Goal: Transaction & Acquisition: Purchase product/service

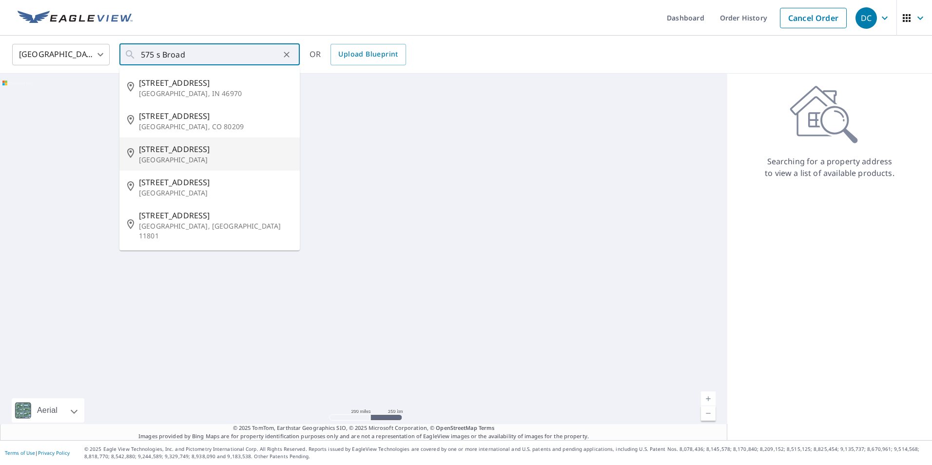
click at [178, 158] on p "[GEOGRAPHIC_DATA]" at bounding box center [215, 160] width 153 height 10
type input "[STREET_ADDRESS]"
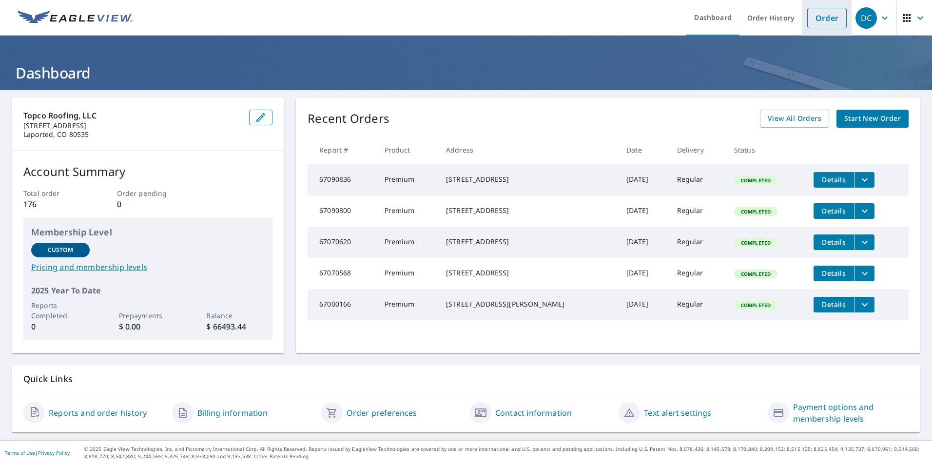
click at [812, 21] on link "Order" at bounding box center [826, 18] width 39 height 20
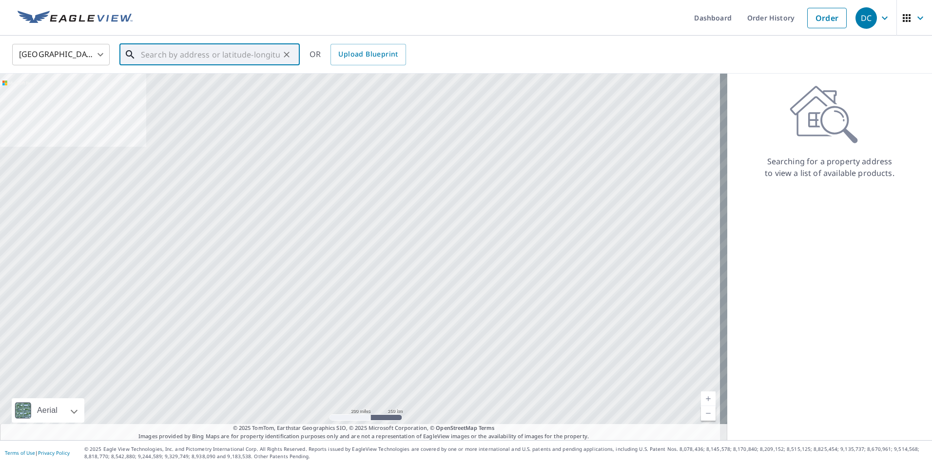
click at [147, 54] on input "text" at bounding box center [210, 54] width 139 height 27
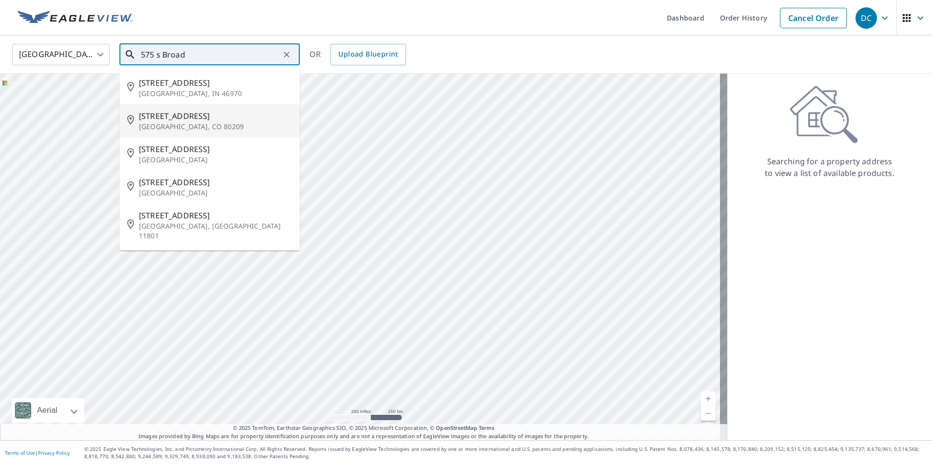
click at [153, 117] on span "[STREET_ADDRESS]" at bounding box center [215, 116] width 153 height 12
type input "[STREET_ADDRESS]"
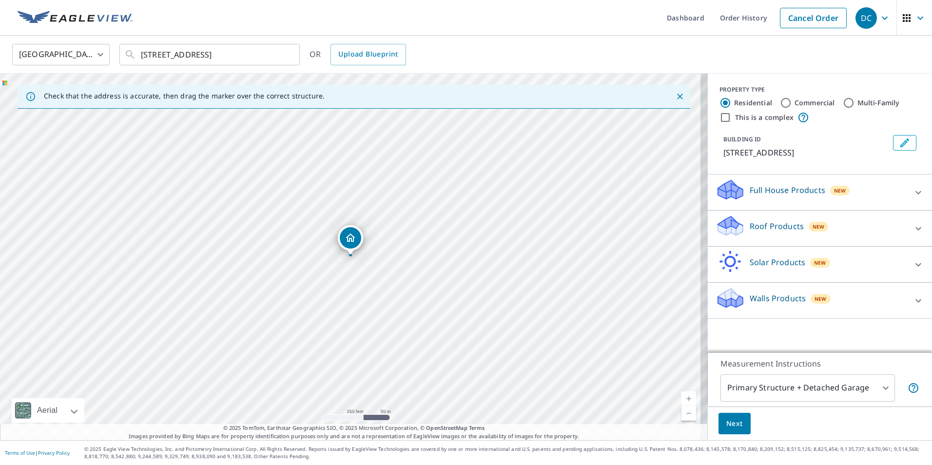
click at [725, 226] on icon at bounding box center [730, 222] width 25 height 12
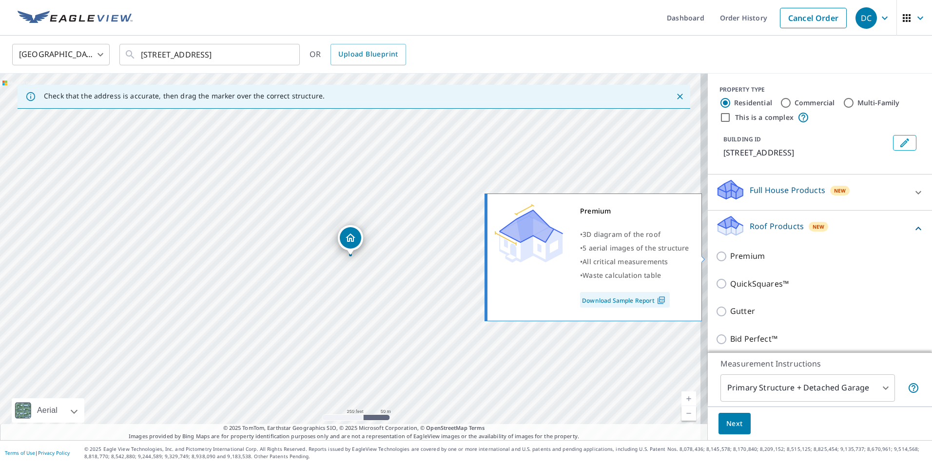
click at [716, 257] on input "Premium" at bounding box center [722, 256] width 15 height 12
checkbox input "true"
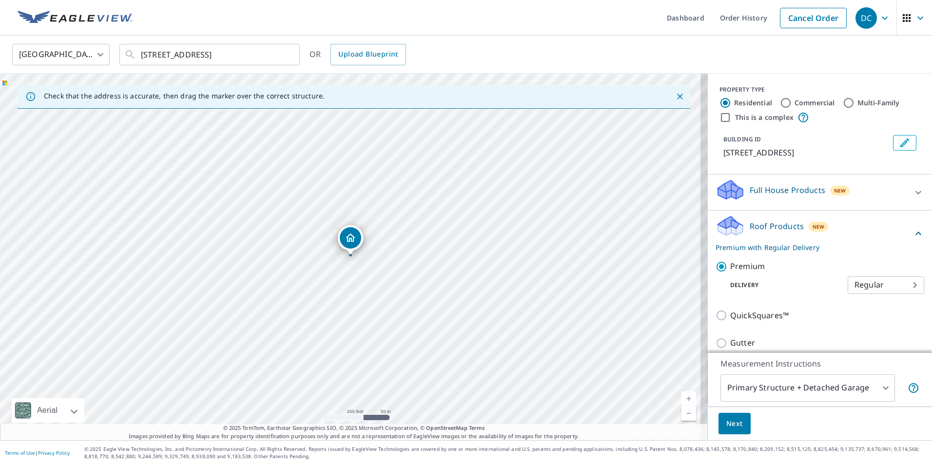
click at [730, 426] on span "Next" at bounding box center [734, 424] width 17 height 12
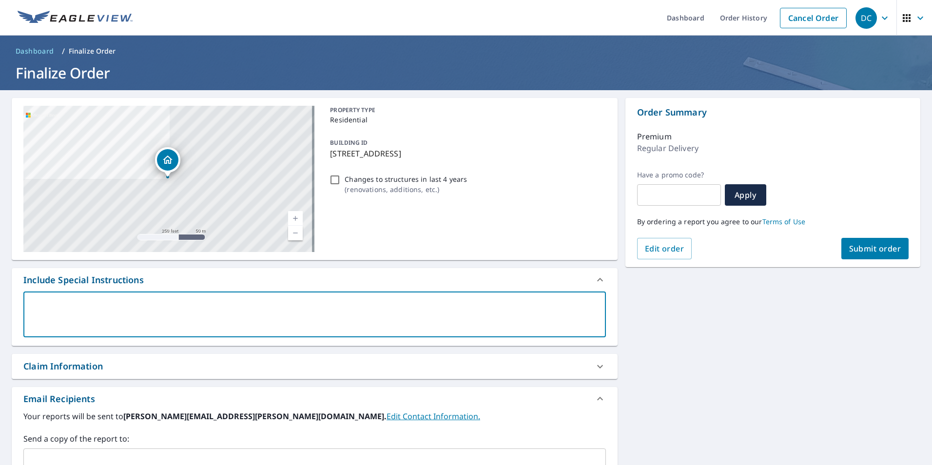
click at [36, 302] on textarea at bounding box center [314, 315] width 569 height 28
type textarea "a"
type textarea "x"
checkbox input "true"
type textarea "an"
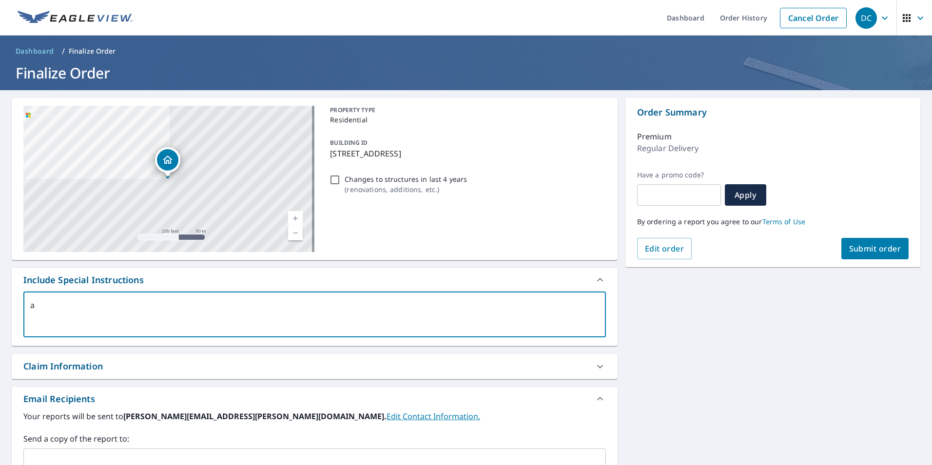
type textarea "x"
checkbox input "true"
type textarea "any"
type textarea "x"
checkbox input "true"
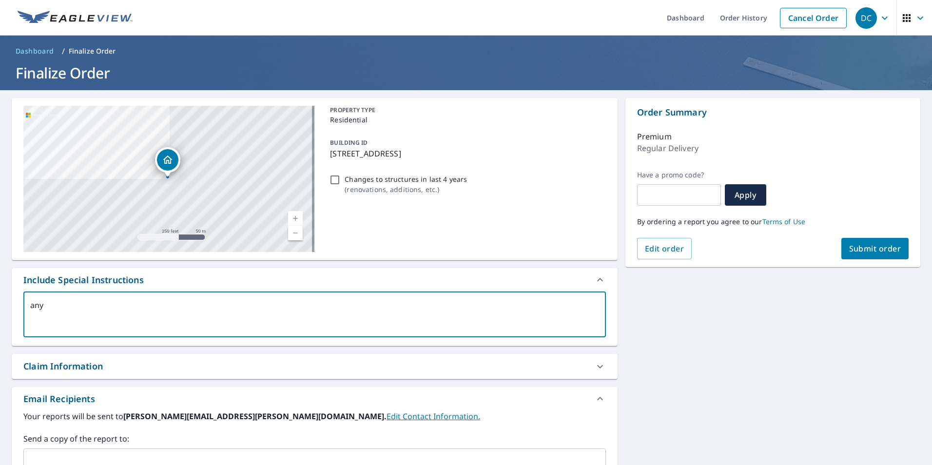
type textarea "any"
type textarea "x"
checkbox input "true"
type textarea "any c"
type textarea "x"
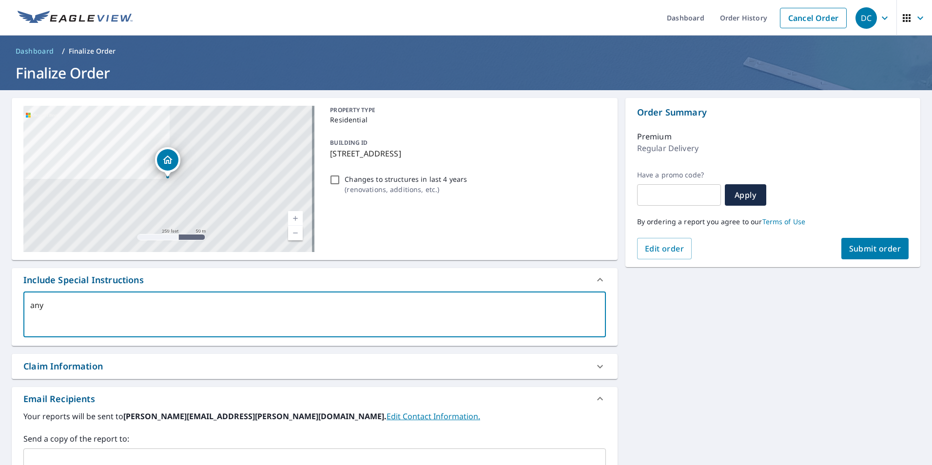
checkbox input "true"
type textarea "any ch"
type textarea "x"
checkbox input "true"
type textarea "any cha"
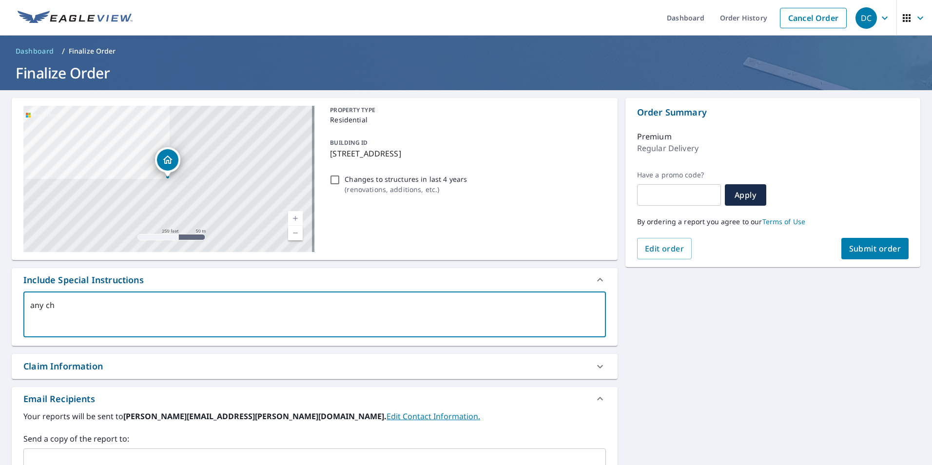
type textarea "x"
checkbox input "true"
type textarea "any chan"
type textarea "x"
checkbox input "true"
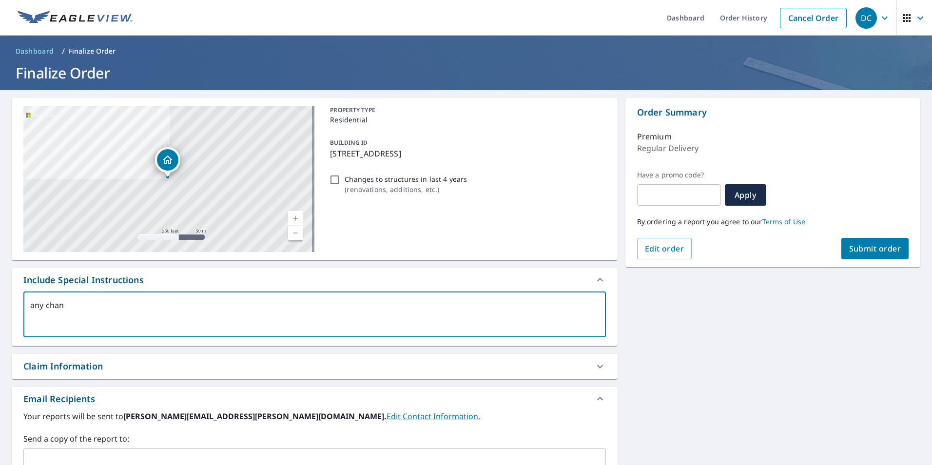
type textarea "any [PERSON_NAME]"
type textarea "x"
checkbox input "true"
type textarea "any change"
type textarea "x"
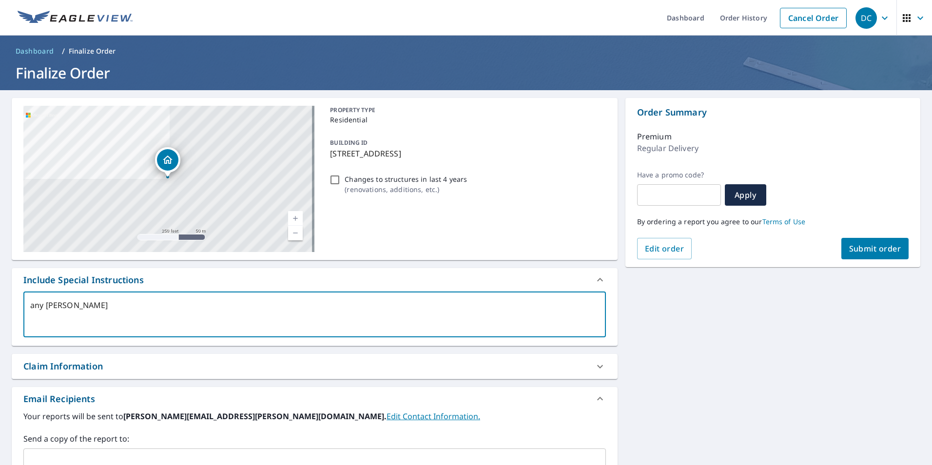
checkbox input "true"
type textarea "any changes"
type textarea "x"
checkbox input "true"
type textarea "any changes"
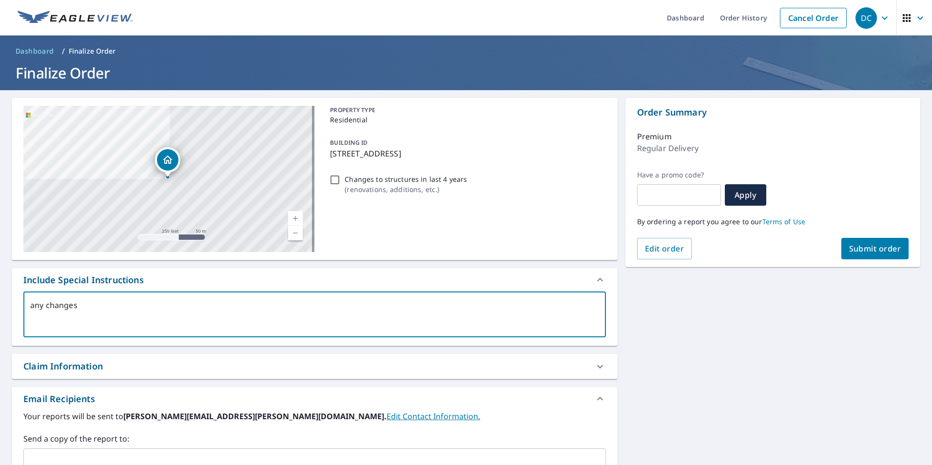
type textarea "x"
checkbox input "true"
type textarea "any changes i"
type textarea "x"
checkbox input "true"
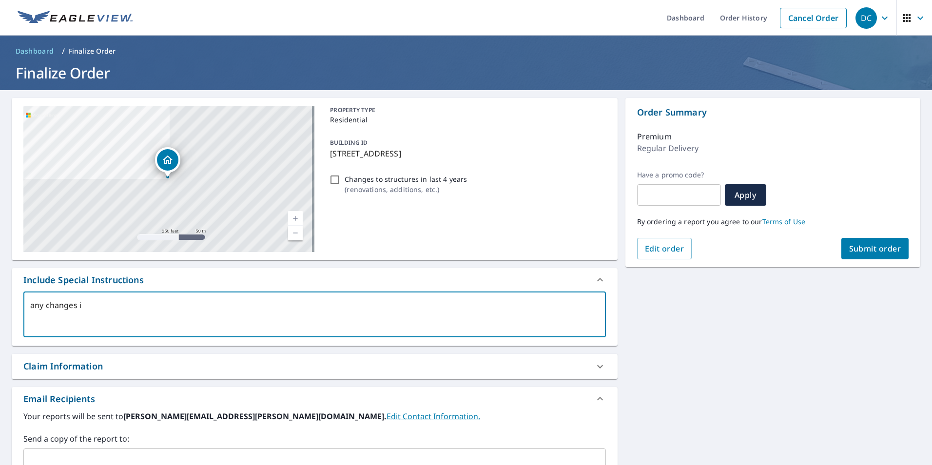
type textarea "any changes"
type textarea "x"
checkbox input "true"
type textarea "any change"
type textarea "x"
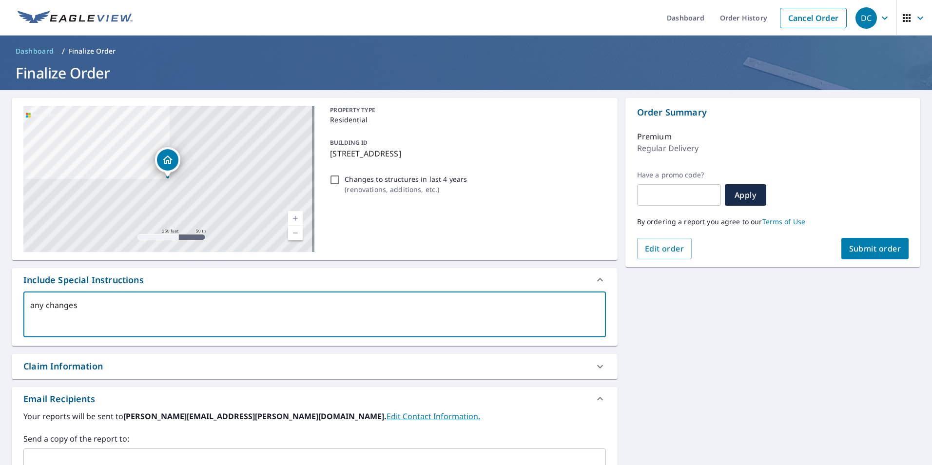
checkbox input "true"
type textarea "any [PERSON_NAME]"
type textarea "x"
checkbox input "true"
type textarea "any chan"
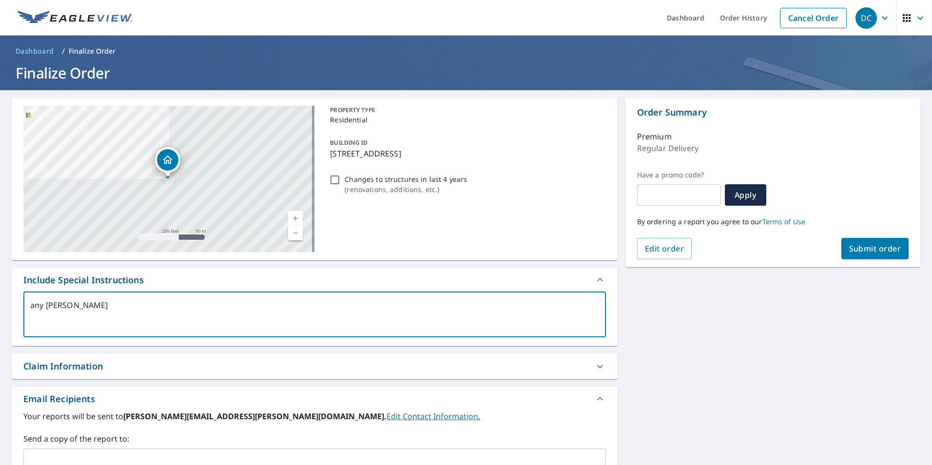
type textarea "x"
checkbox input "true"
type textarea "any cha"
type textarea "x"
checkbox input "true"
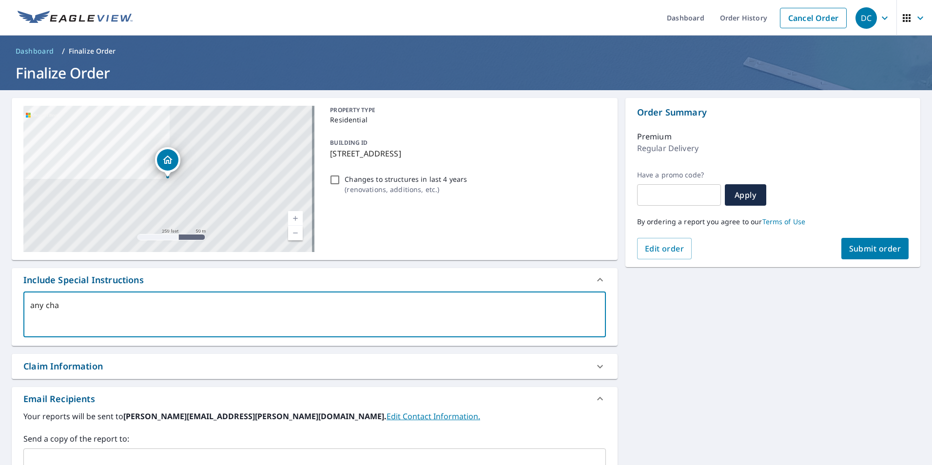
type textarea "any ch"
type textarea "x"
checkbox input "true"
type textarea "any c"
type textarea "x"
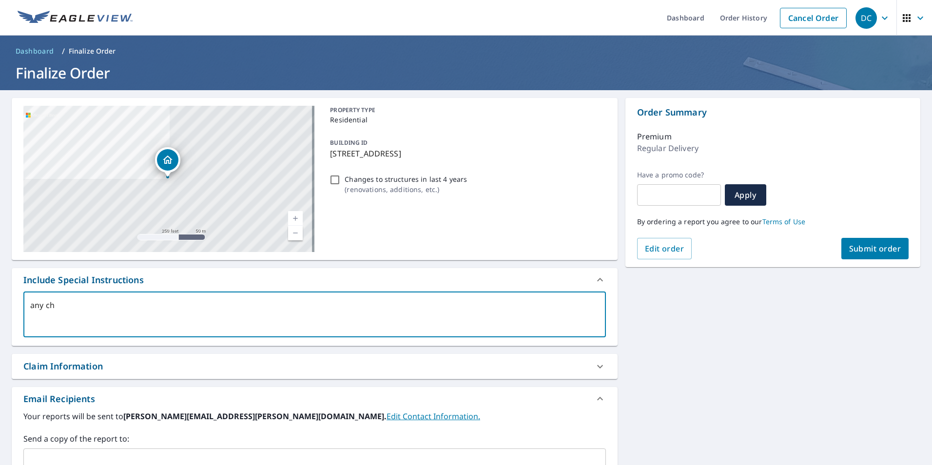
checkbox input "true"
type textarea "any"
type textarea "x"
checkbox input "true"
type textarea "any"
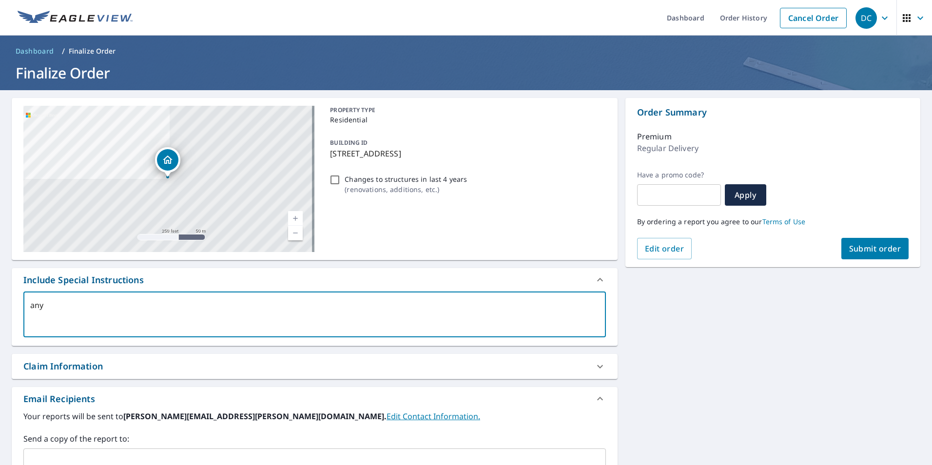
type textarea "x"
checkbox input "true"
type textarea "an"
type textarea "x"
checkbox input "true"
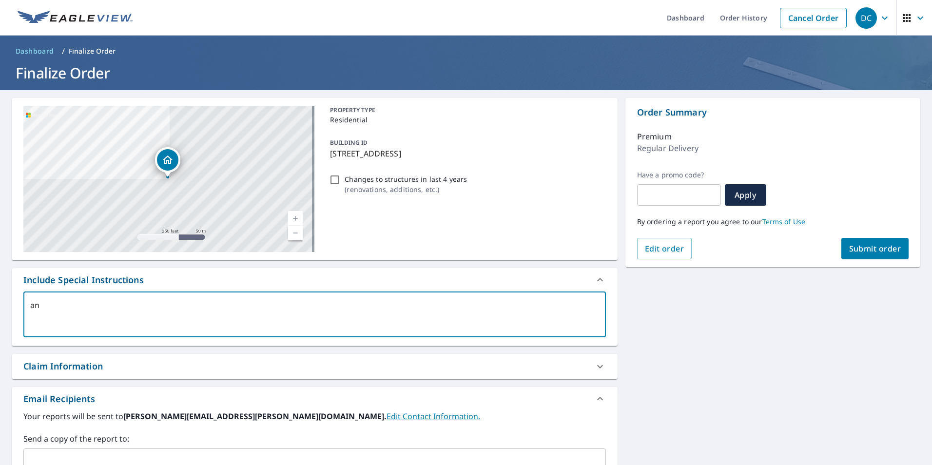
type textarea "a"
type textarea "x"
checkbox input "true"
click at [334, 180] on input "Changes to structures in last 4 years ( renovations, additions, etc. )" at bounding box center [335, 180] width 12 height 12
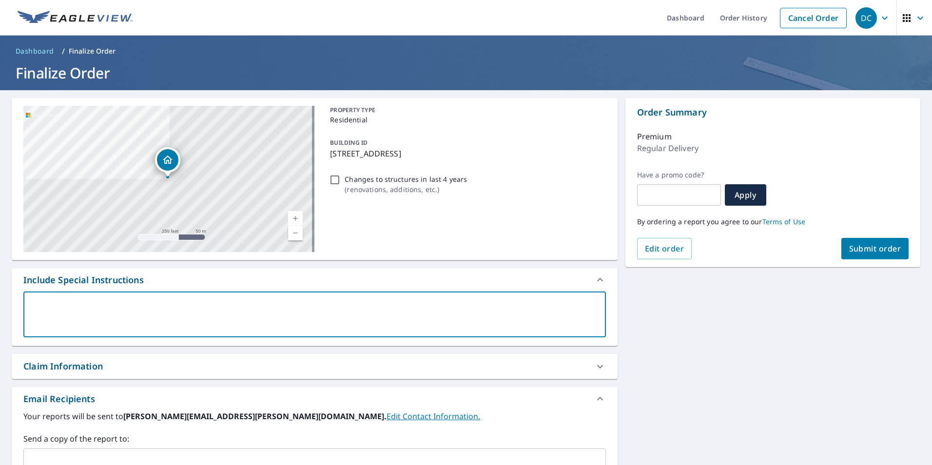
checkbox input "true"
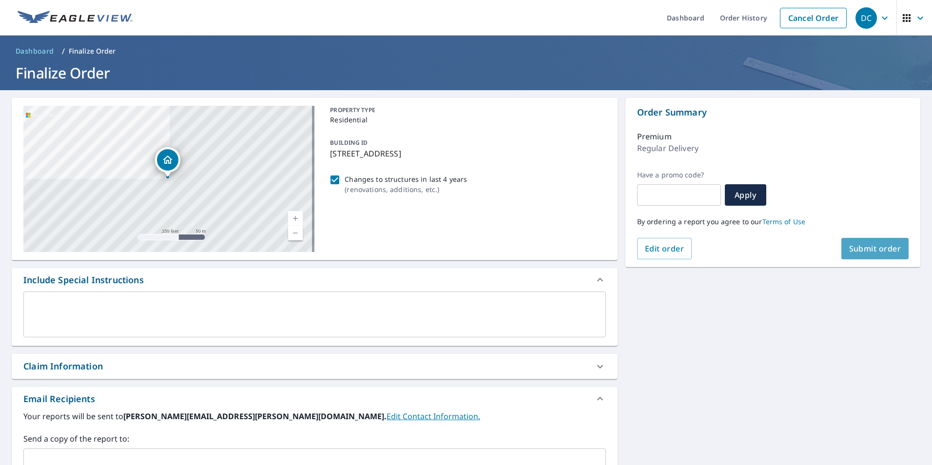
click at [874, 248] on span "Submit order" at bounding box center [875, 248] width 52 height 11
checkbox input "true"
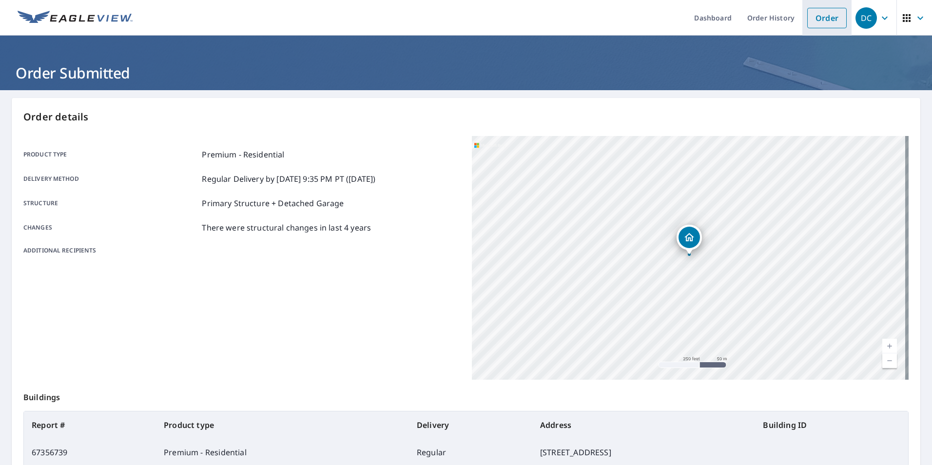
click at [831, 21] on link "Order" at bounding box center [826, 18] width 39 height 20
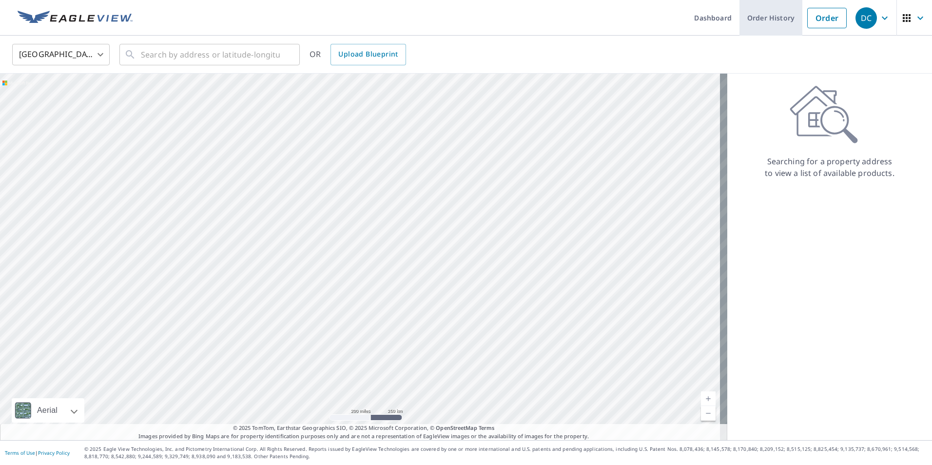
click at [768, 19] on link "Order History" at bounding box center [770, 18] width 63 height 36
